Goal: Task Accomplishment & Management: Complete application form

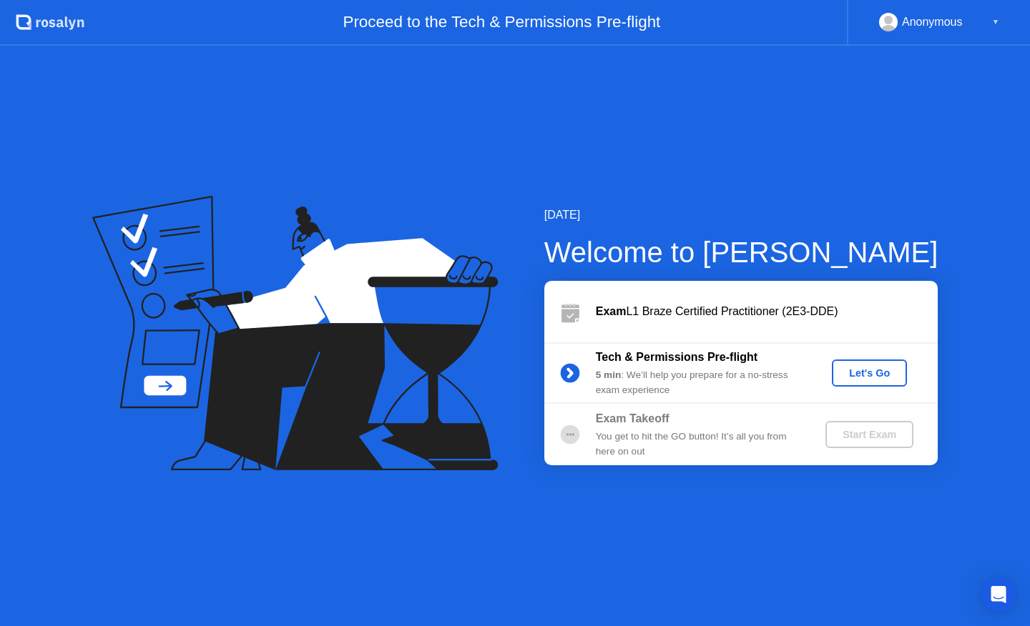
click at [929, 26] on div "Anonymous" at bounding box center [932, 22] width 61 height 19
click at [855, 376] on div "Let's Go" at bounding box center [869, 373] width 64 height 11
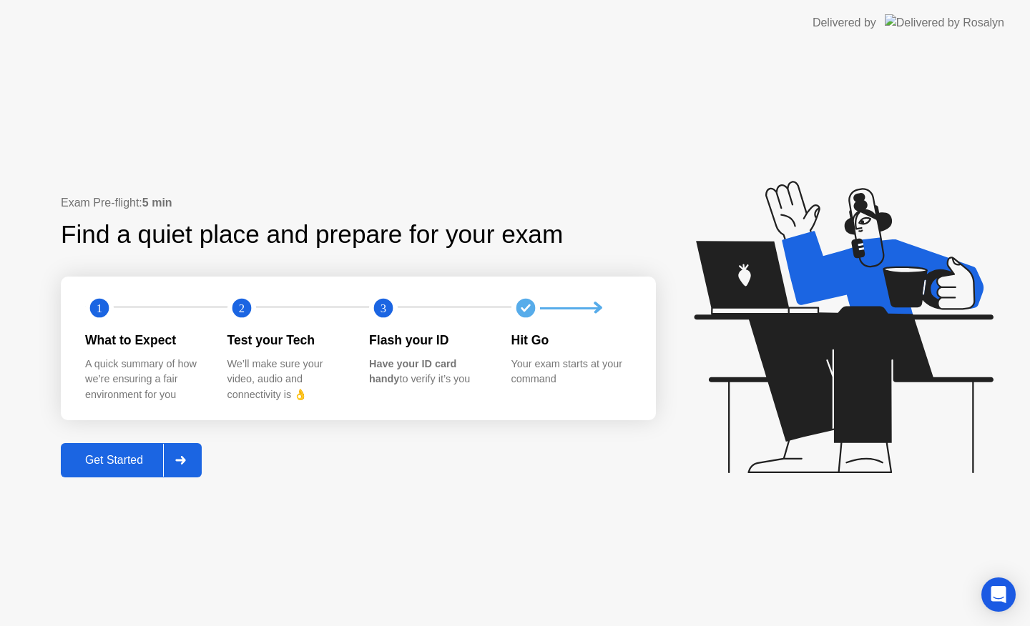
click at [86, 463] on div "Get Started" at bounding box center [114, 460] width 98 height 13
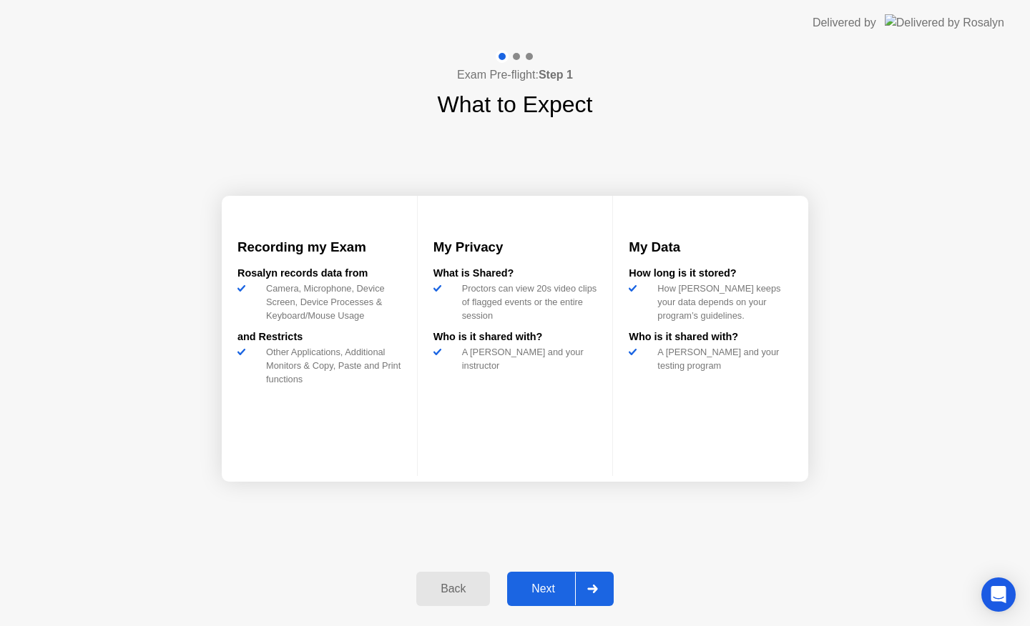
click at [553, 579] on button "Next" at bounding box center [560, 589] width 107 height 34
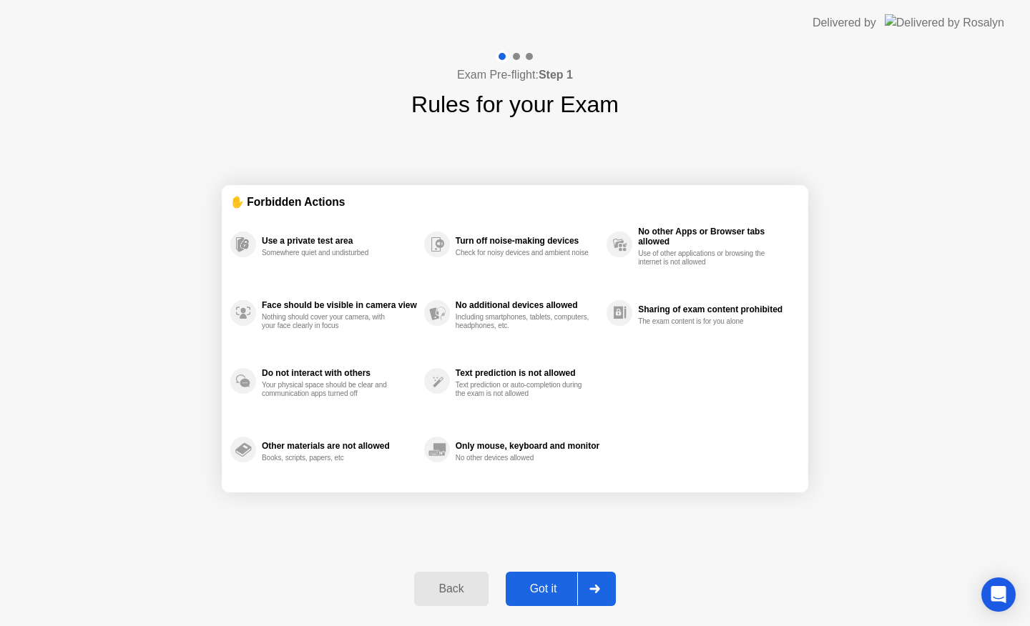
click at [551, 588] on div "Got it" at bounding box center [543, 589] width 67 height 13
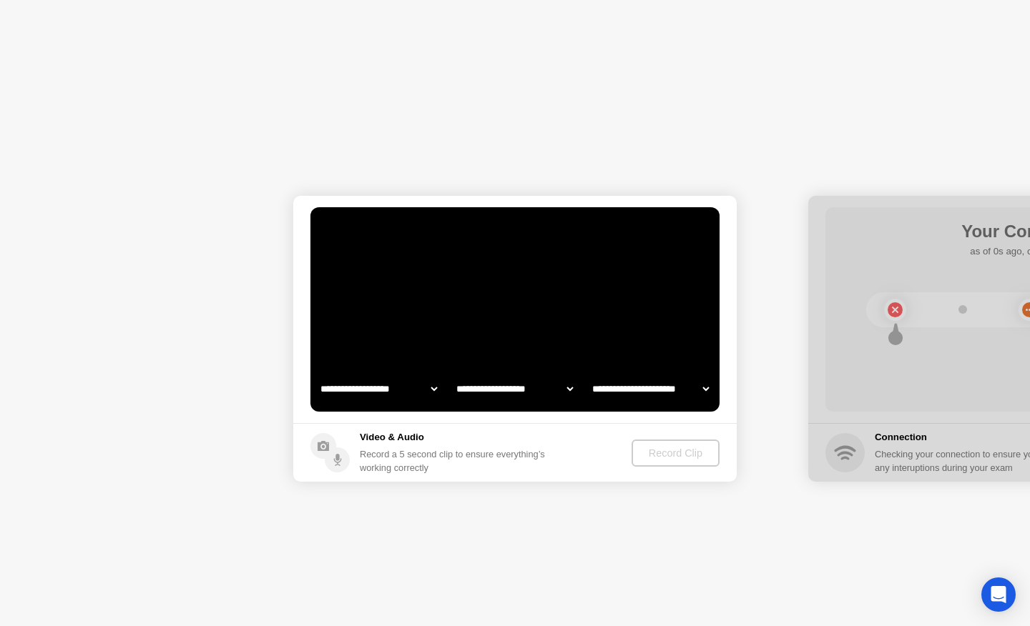
select select "**********"
select select "*******"
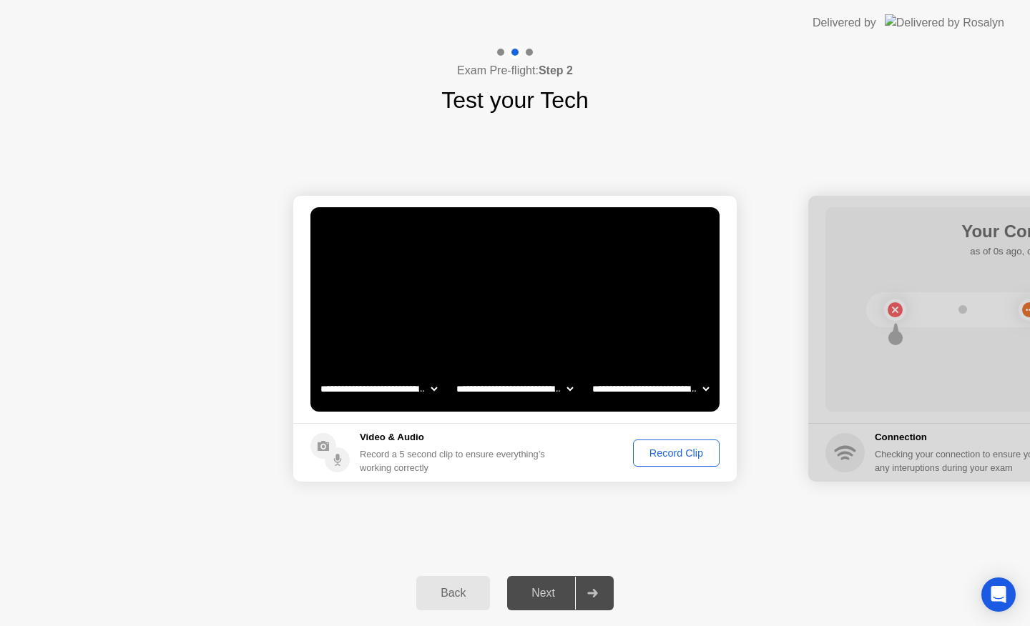
click at [659, 454] on div "Record Clip" at bounding box center [676, 453] width 77 height 11
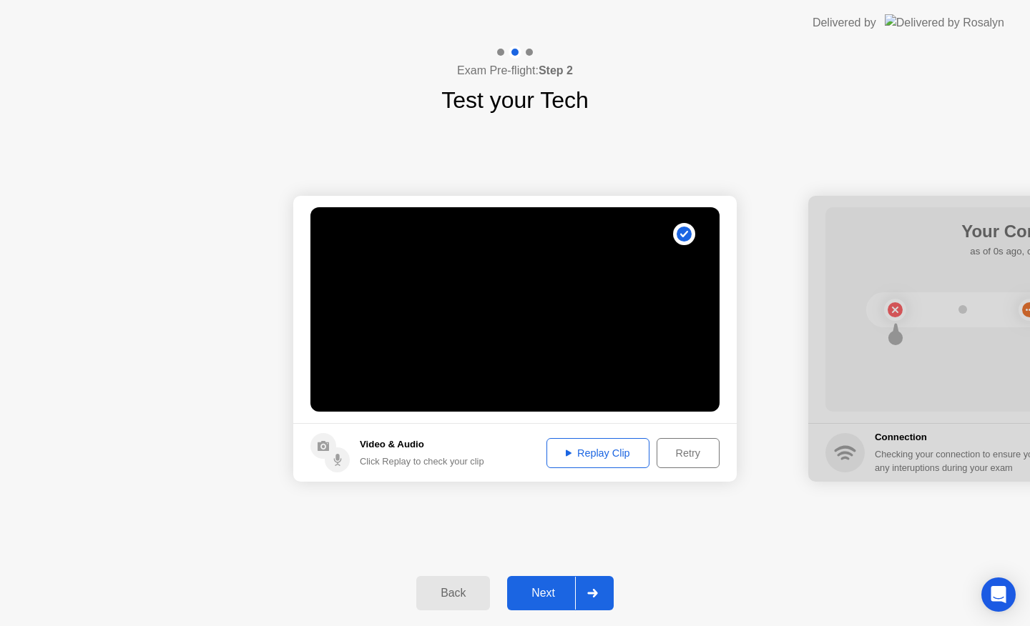
click at [531, 587] on div "Next" at bounding box center [543, 593] width 64 height 13
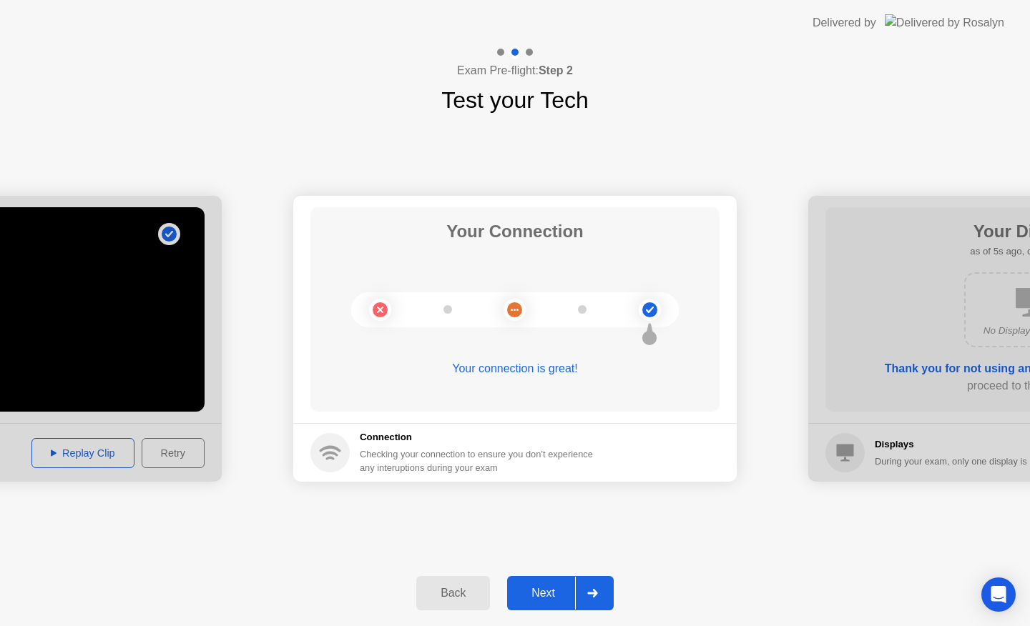
click at [542, 599] on div "Next" at bounding box center [543, 593] width 64 height 13
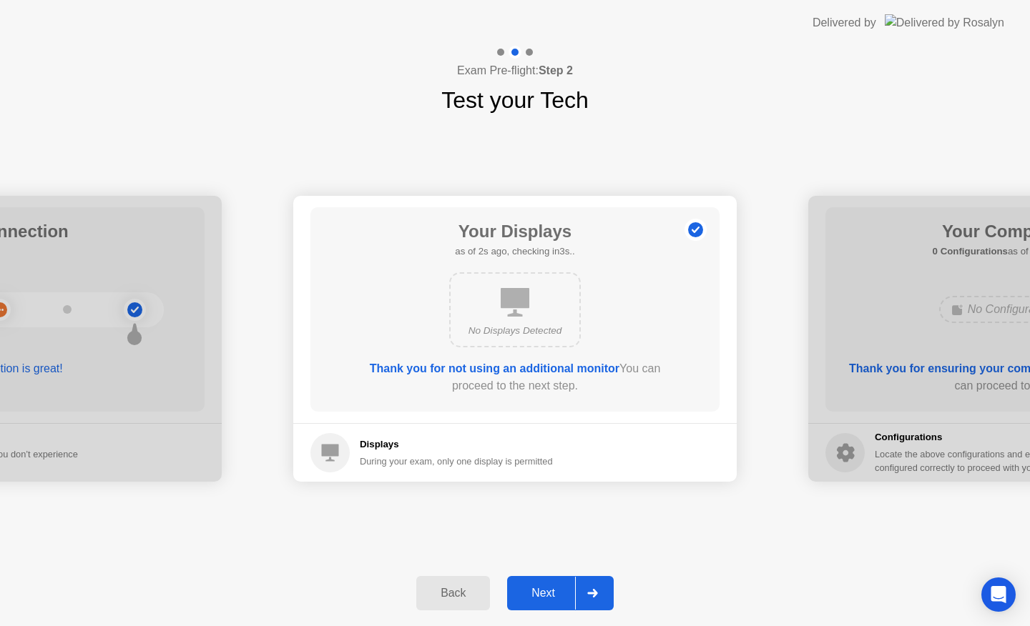
click at [537, 594] on div "Next" at bounding box center [543, 593] width 64 height 13
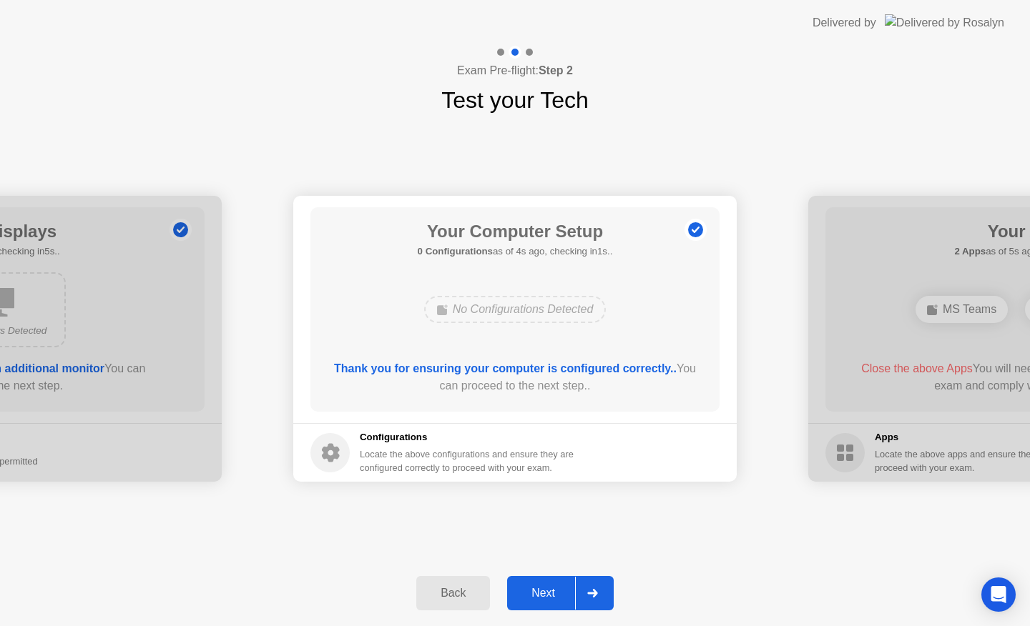
click at [541, 591] on div "Next" at bounding box center [543, 593] width 64 height 13
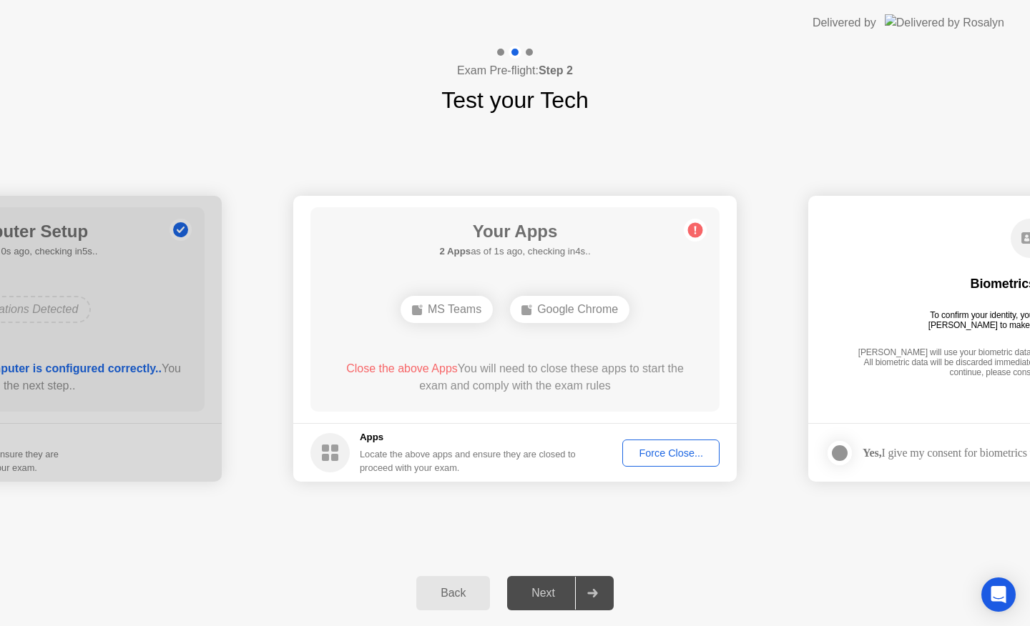
click at [671, 454] on div "Force Close..." at bounding box center [670, 453] width 87 height 11
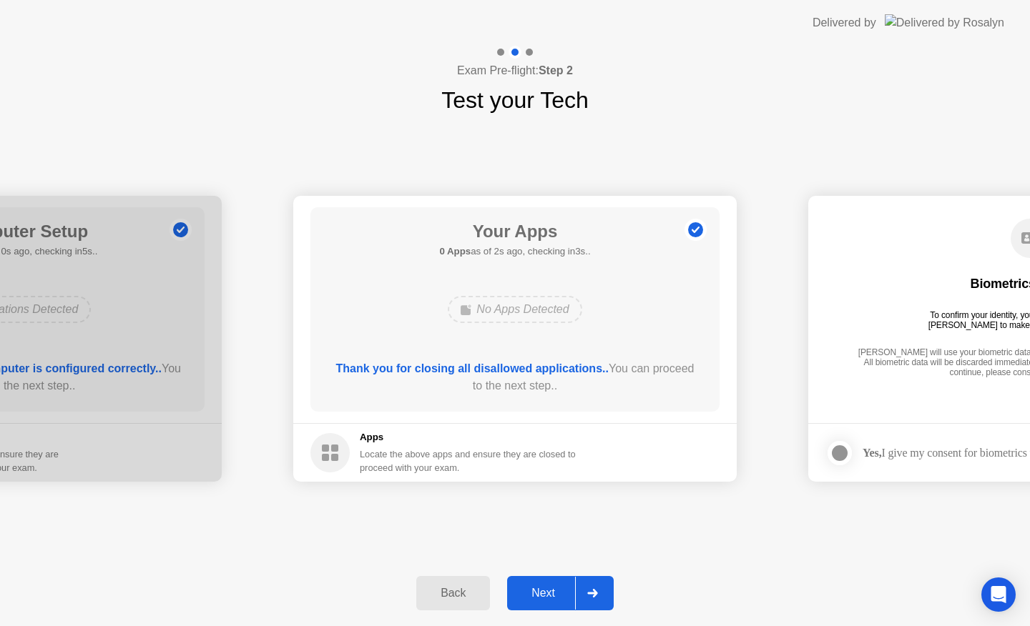
click at [536, 599] on div "Next" at bounding box center [543, 593] width 64 height 13
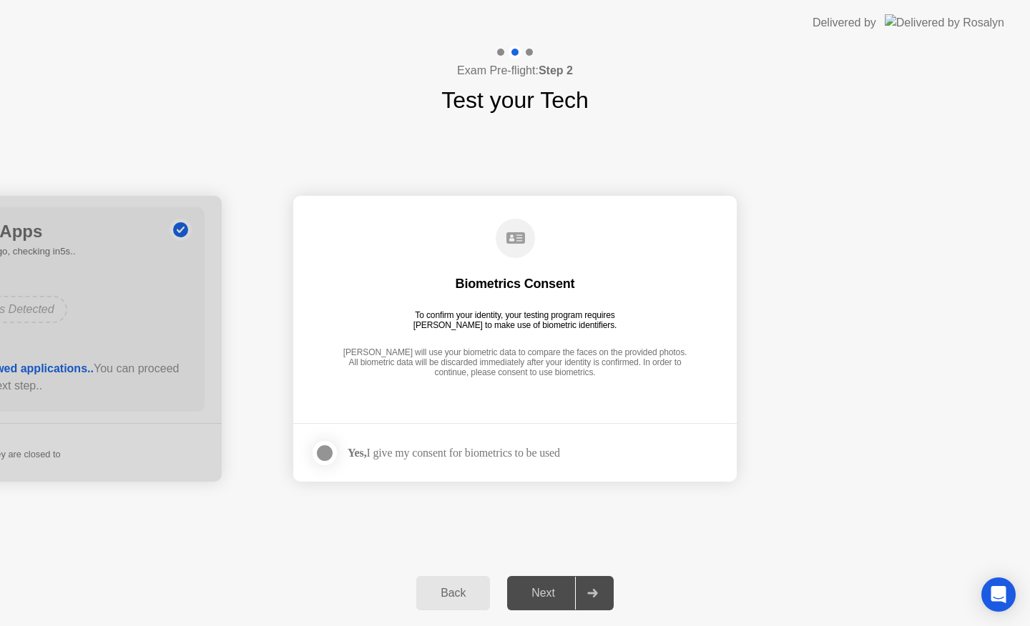
click at [333, 452] on div at bounding box center [324, 453] width 17 height 17
click at [539, 597] on div "Next" at bounding box center [543, 593] width 64 height 13
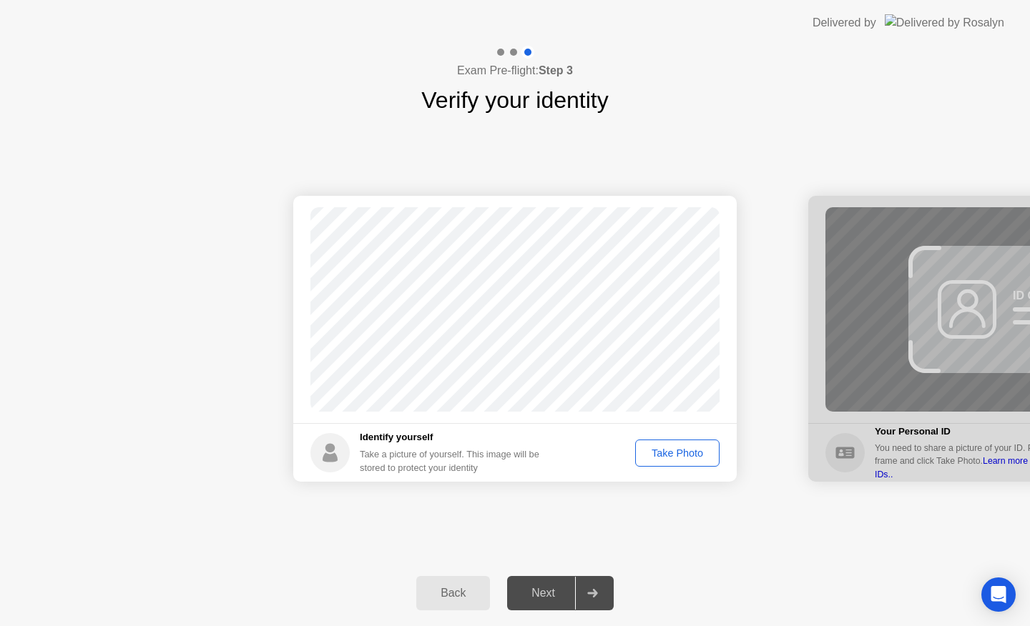
click at [659, 455] on div "Take Photo" at bounding box center [677, 453] width 74 height 11
click at [527, 596] on div "Next" at bounding box center [543, 593] width 64 height 13
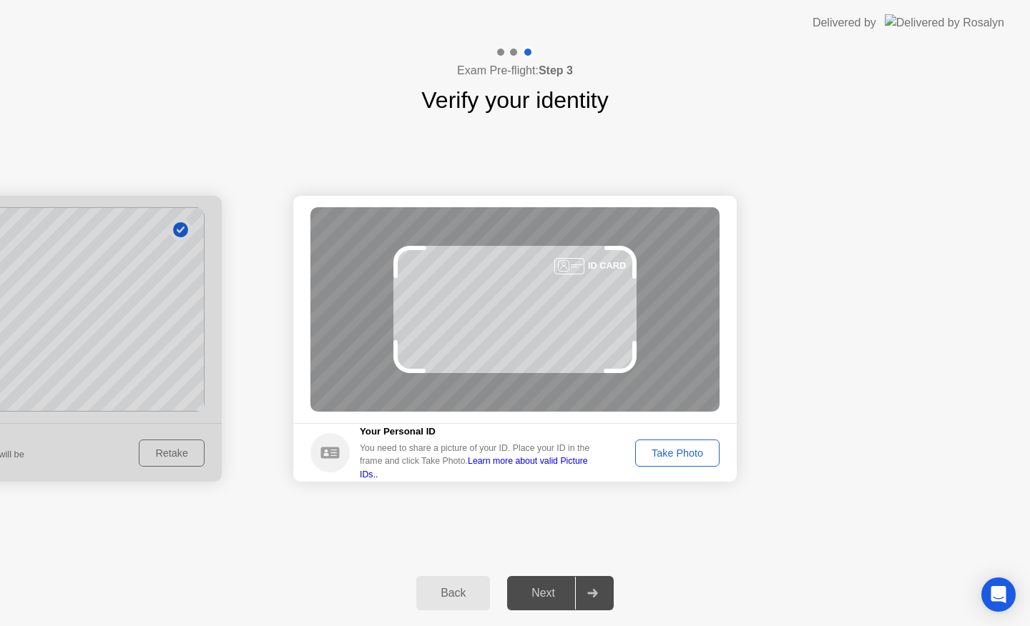
click at [666, 452] on div "Take Photo" at bounding box center [677, 453] width 74 height 11
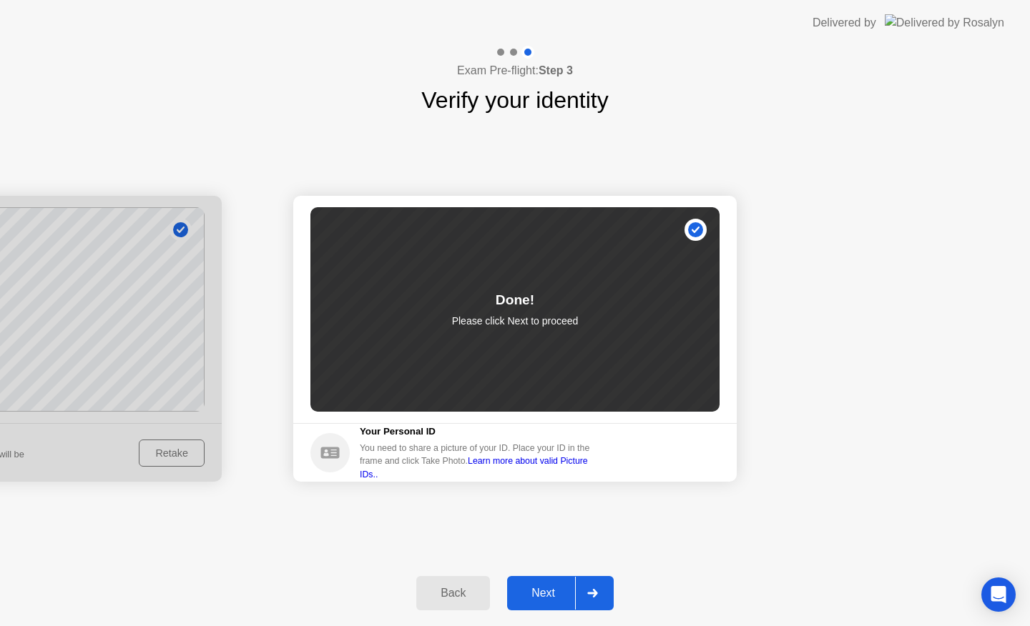
click at [538, 591] on div "Next" at bounding box center [543, 593] width 64 height 13
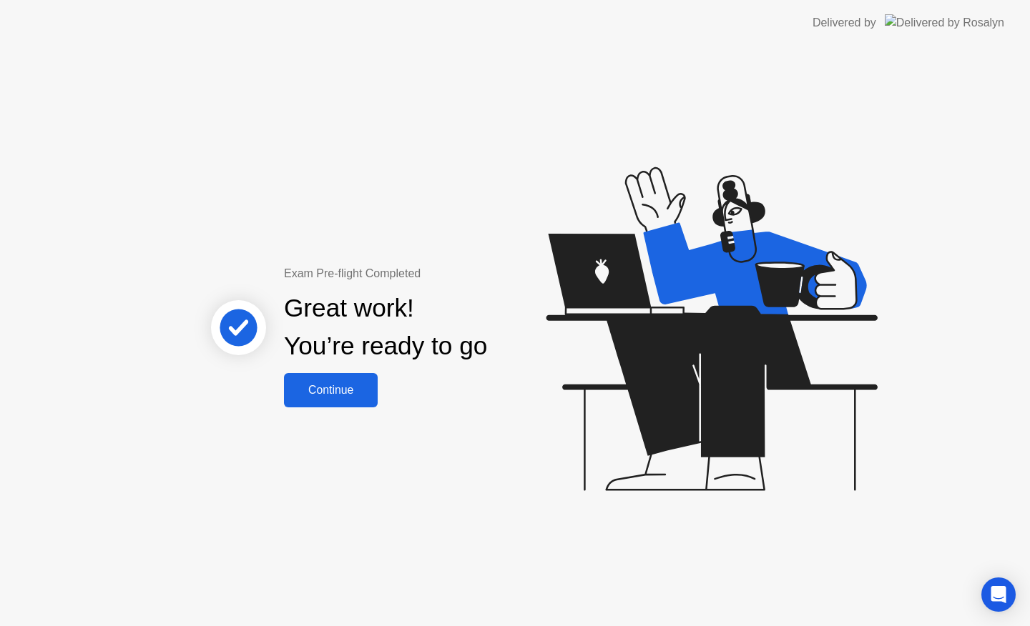
click at [317, 391] on div "Continue" at bounding box center [330, 390] width 85 height 13
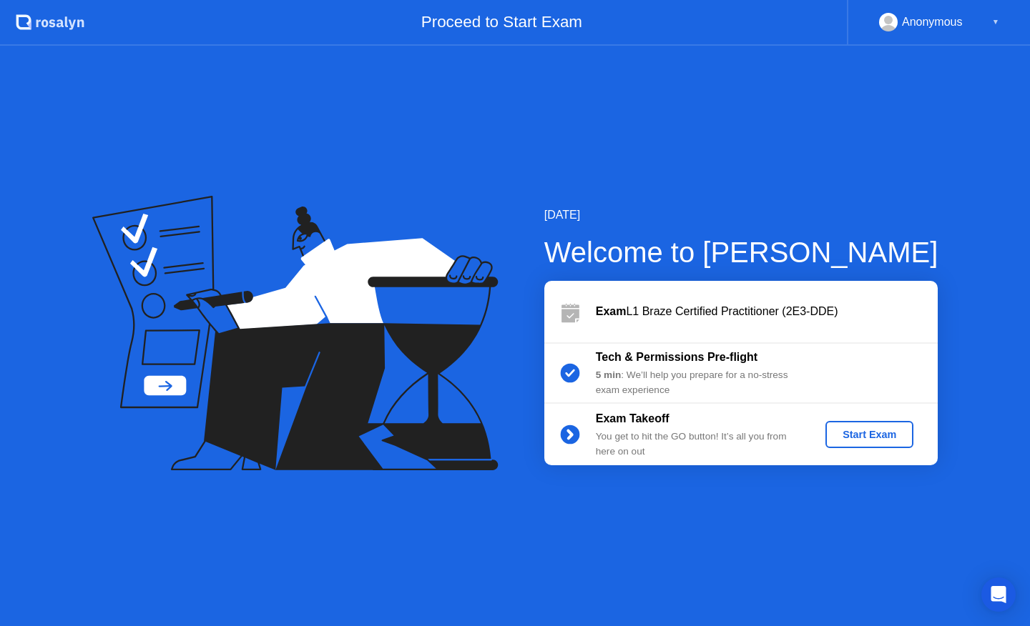
click at [856, 433] on div "Start Exam" at bounding box center [869, 434] width 77 height 11
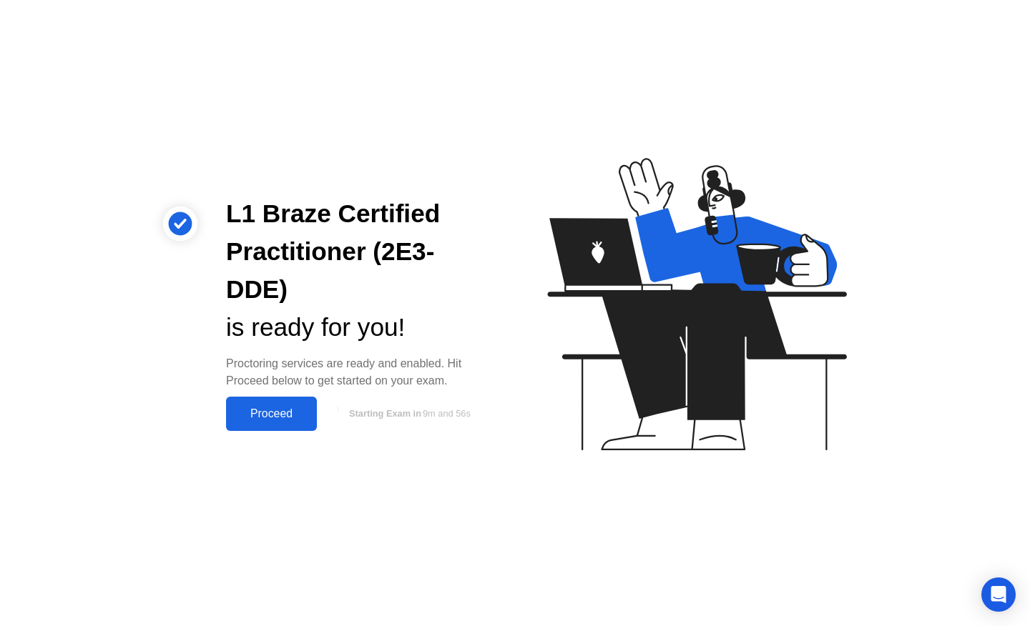
click at [277, 408] on div "Proceed" at bounding box center [271, 414] width 82 height 13
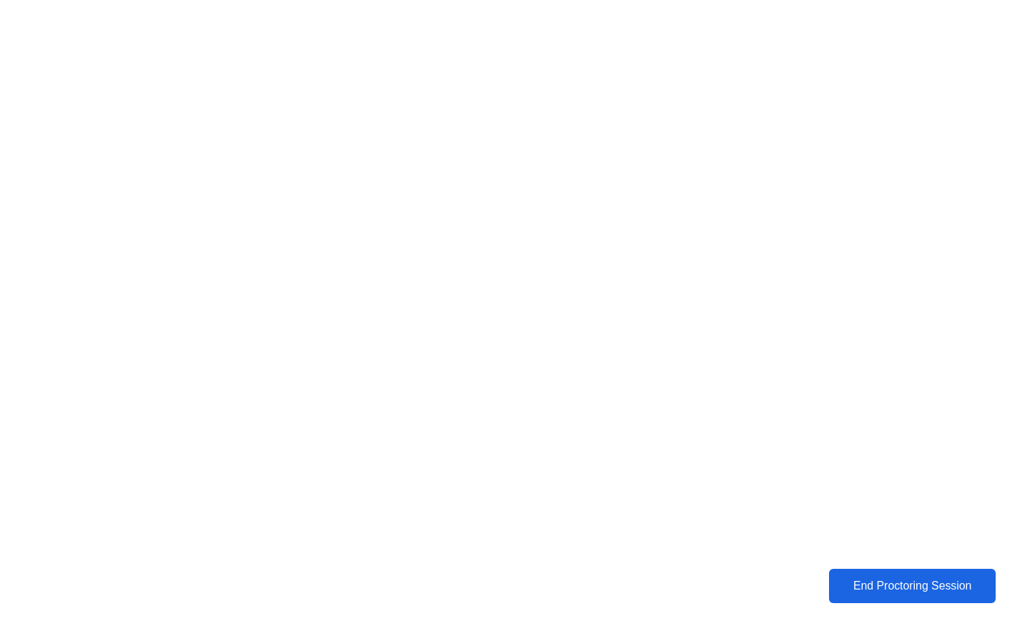
click at [927, 582] on div "End Proctoring Session" at bounding box center [912, 586] width 174 height 14
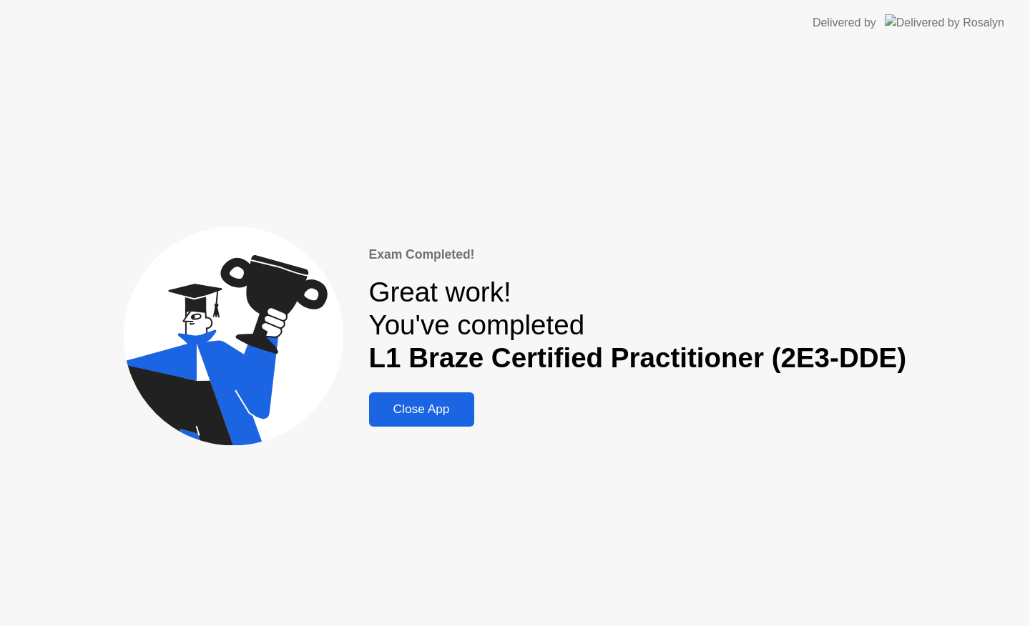
click at [423, 416] on div "Close App" at bounding box center [421, 409] width 97 height 15
